Goal: Transaction & Acquisition: Purchase product/service

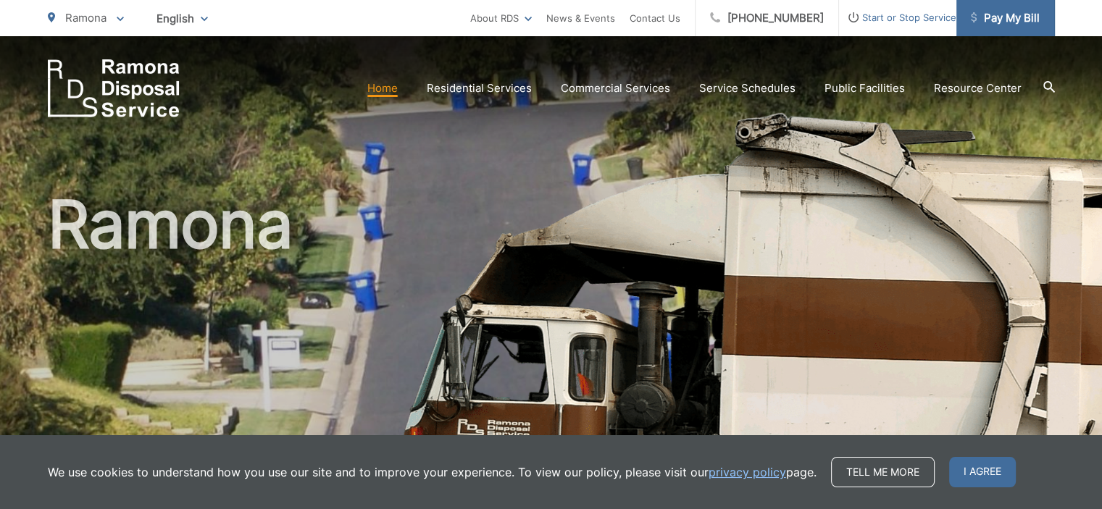
click at [994, 20] on span "Pay My Bill" at bounding box center [1004, 17] width 69 height 17
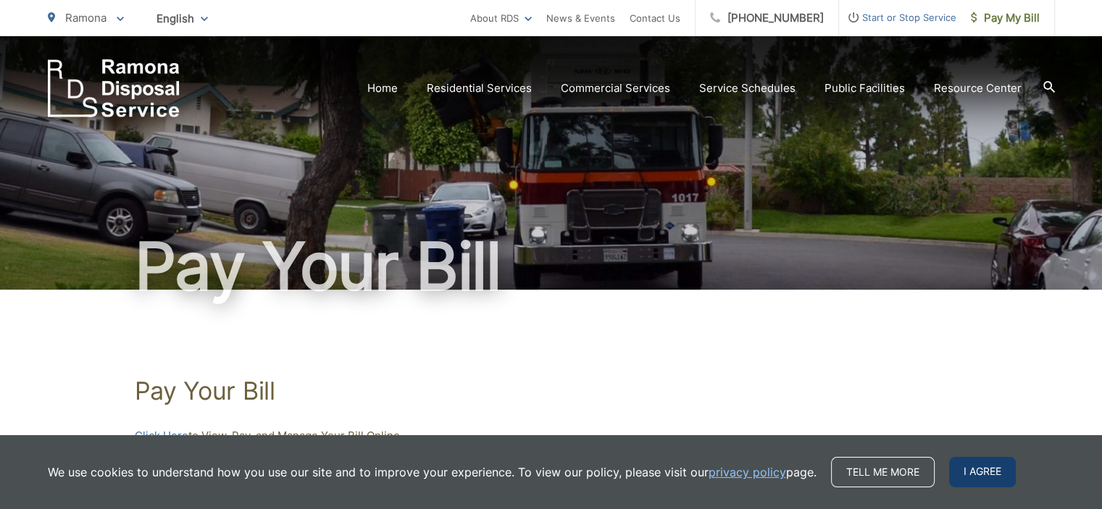
click at [963, 471] on span "I agree" at bounding box center [982, 472] width 67 height 30
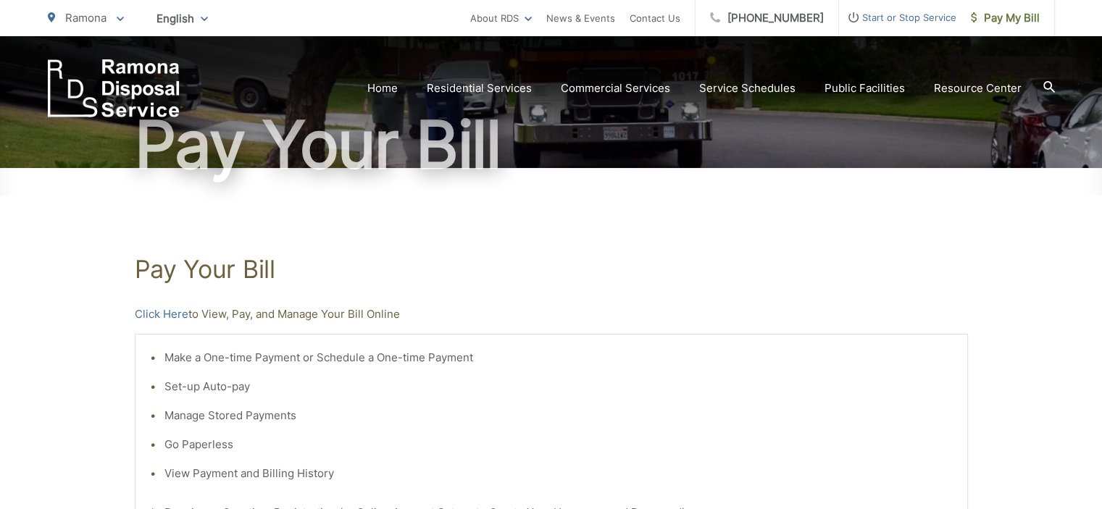
scroll to position [241, 0]
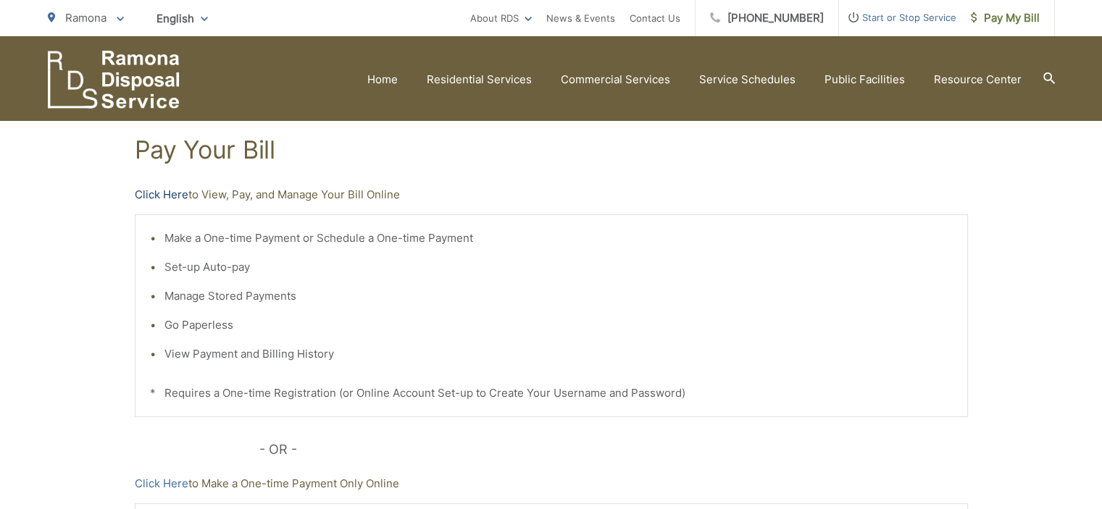
click at [179, 199] on link "Click Here" at bounding box center [162, 194] width 54 height 17
